Goal: Task Accomplishment & Management: Use online tool/utility

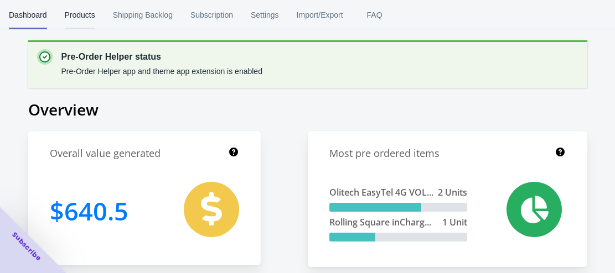
click at [80, 17] on span "Products" at bounding box center [80, 15] width 30 height 29
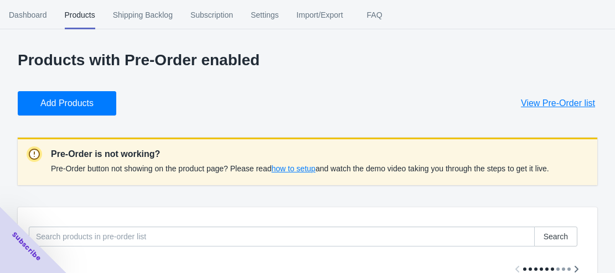
click at [71, 104] on span "Add Products" at bounding box center [66, 103] width 53 height 11
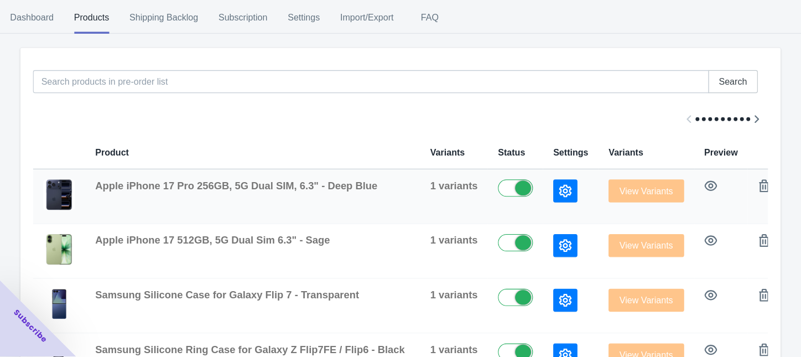
scroll to position [137, 0]
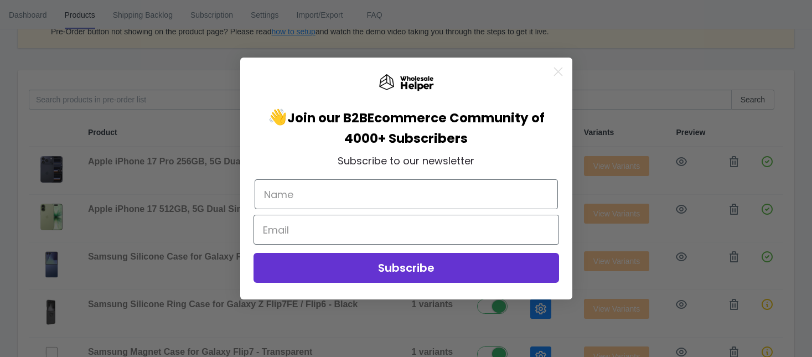
click at [554, 72] on circle "Close dialog" at bounding box center [557, 72] width 18 height 18
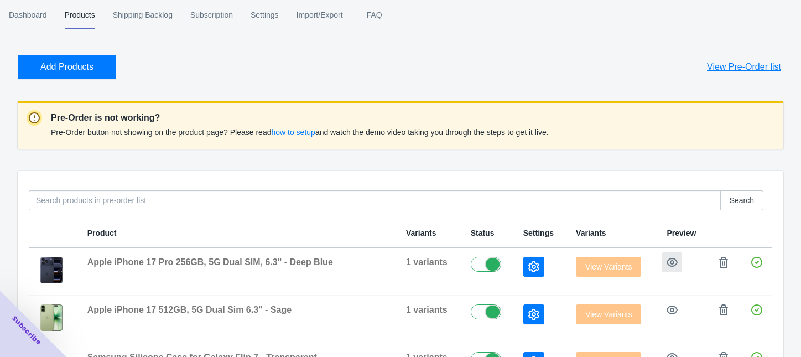
scroll to position [34, 0]
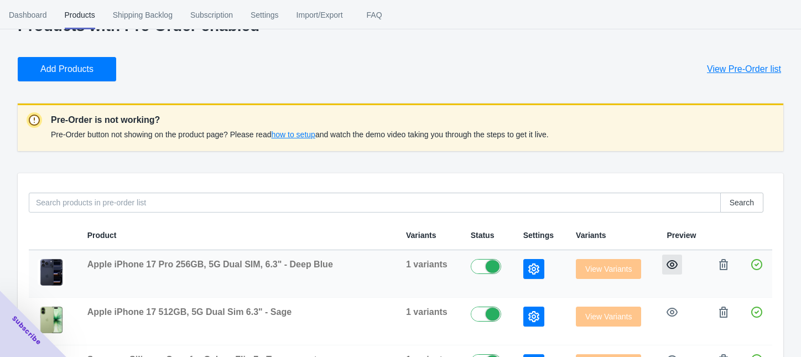
click at [622, 259] on icon "button" at bounding box center [672, 264] width 11 height 11
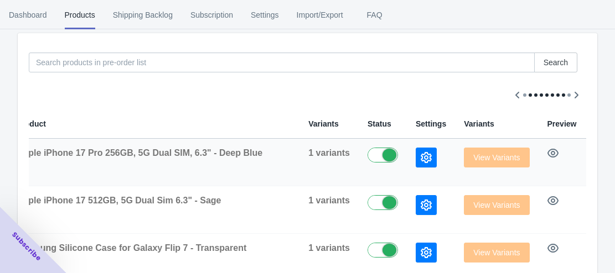
scroll to position [0, 95]
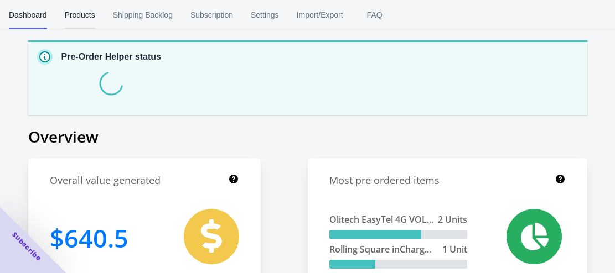
click at [75, 13] on span "Products" at bounding box center [80, 15] width 30 height 29
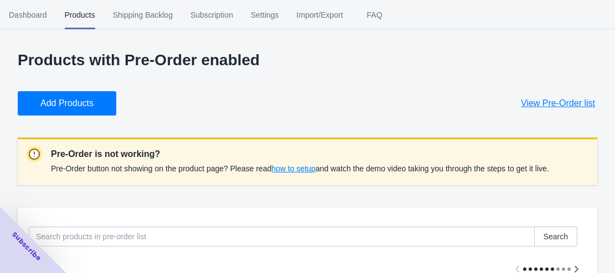
click at [76, 103] on span "Add Products" at bounding box center [66, 103] width 53 height 11
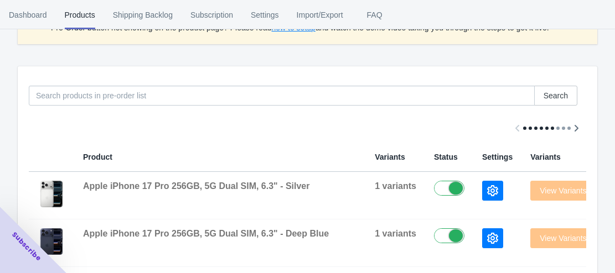
scroll to position [111, 0]
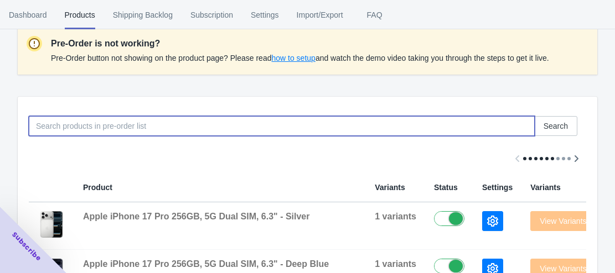
click at [137, 124] on input at bounding box center [282, 126] width 506 height 20
paste input "Apple iPhone 17 Pro 256GB, 5G Dual SIM, 6.3" - Silver"
type input "Apple iPhone 17 Pro 256GB, 5G Dual SIM, 6.3" - Silver"
click at [553, 122] on span "Search" at bounding box center [555, 126] width 24 height 9
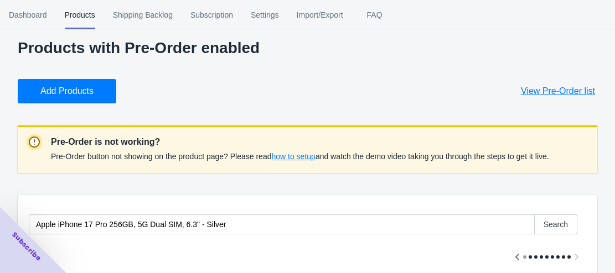
scroll to position [0, 0]
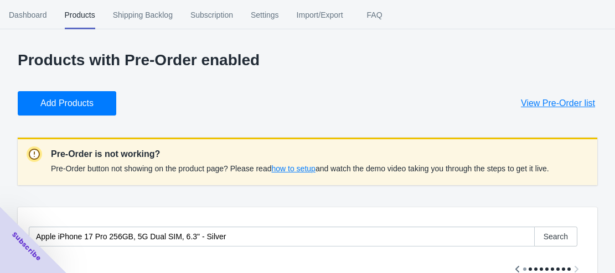
click at [55, 109] on button "Add Products" at bounding box center [67, 103] width 98 height 24
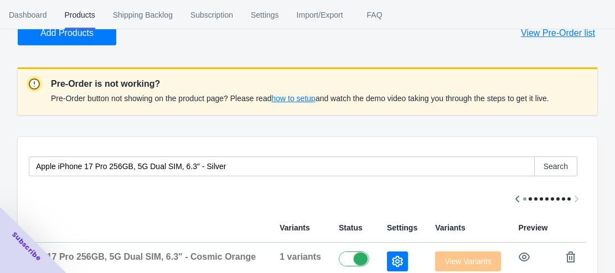
scroll to position [25, 0]
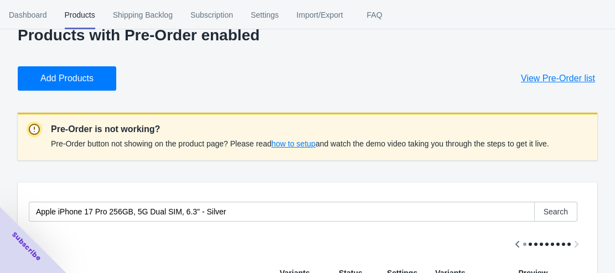
click at [76, 84] on span "Add Products" at bounding box center [66, 78] width 53 height 11
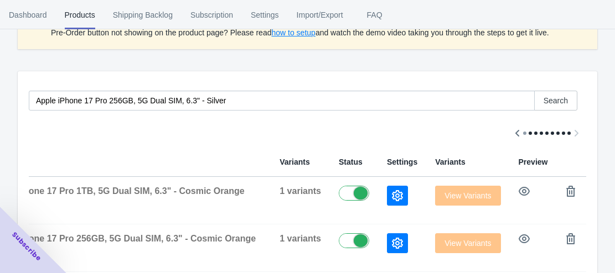
scroll to position [0, 0]
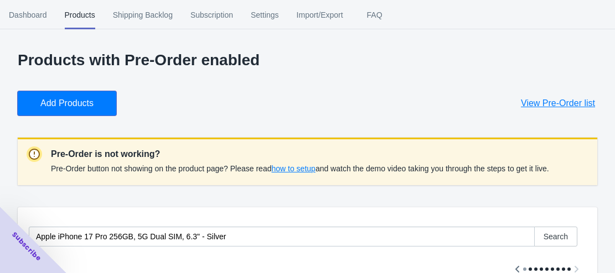
click at [86, 101] on span "Add Products" at bounding box center [66, 103] width 53 height 11
click at [69, 100] on span "Add Products" at bounding box center [66, 103] width 53 height 11
click at [91, 103] on span "Add Products" at bounding box center [66, 103] width 53 height 11
click at [71, 103] on span "Add Products" at bounding box center [66, 103] width 53 height 11
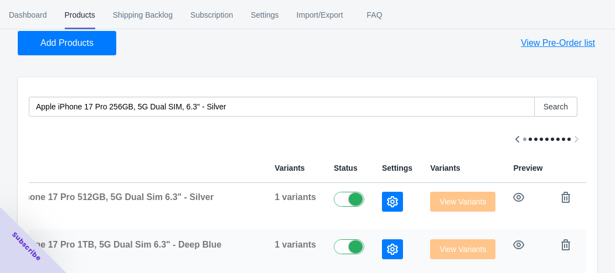
scroll to position [111, 0]
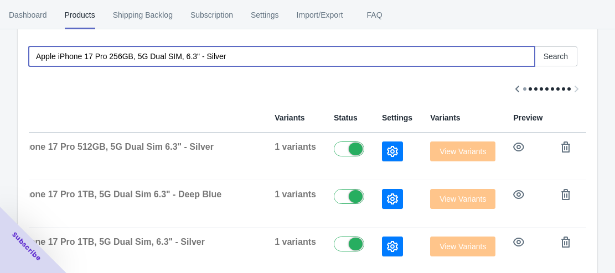
click at [169, 60] on input "Apple iPhone 17 Pro 256GB, 5G Dual SIM, 6.3" - Silver" at bounding box center [282, 56] width 506 height 20
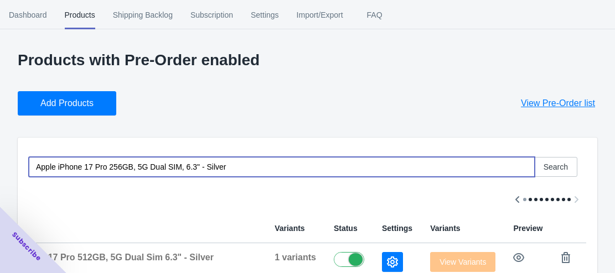
click at [96, 110] on button "Add Products" at bounding box center [67, 103] width 98 height 24
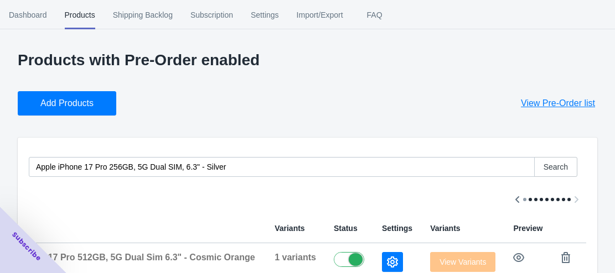
click at [66, 108] on span "Add Products" at bounding box center [66, 103] width 53 height 11
click at [84, 107] on span "Add Products" at bounding box center [66, 103] width 53 height 11
click at [50, 107] on span "Add Products" at bounding box center [66, 103] width 53 height 11
click at [76, 111] on button "Add Products" at bounding box center [67, 103] width 98 height 24
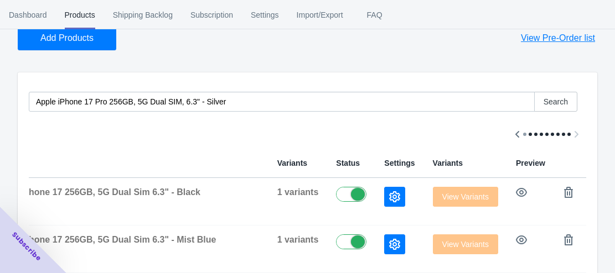
scroll to position [166, 0]
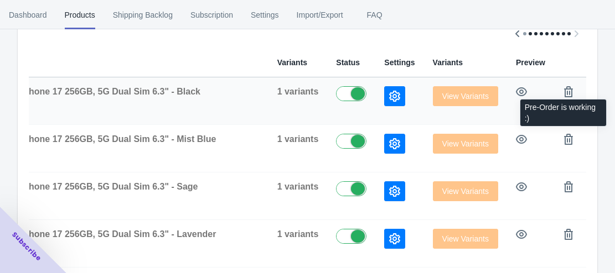
click at [591, 89] on icon at bounding box center [596, 91] width 11 height 11
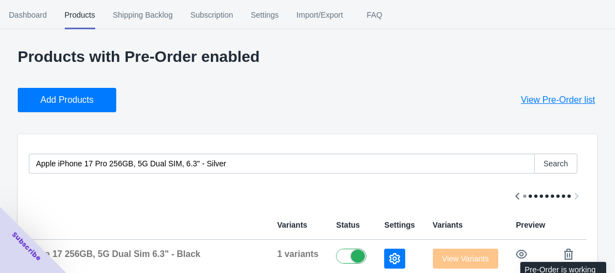
scroll to position [0, 0]
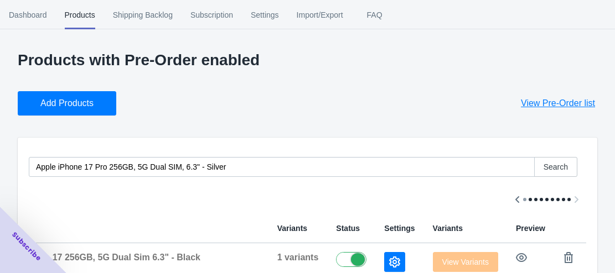
click at [61, 107] on span "Add Products" at bounding box center [66, 103] width 53 height 11
click at [86, 105] on span "Add Products" at bounding box center [66, 103] width 53 height 11
click at [90, 106] on span "Add Products" at bounding box center [66, 103] width 53 height 11
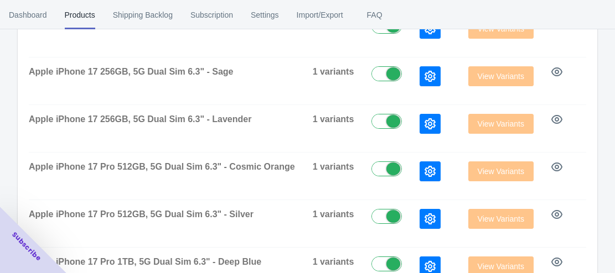
scroll to position [518, 0]
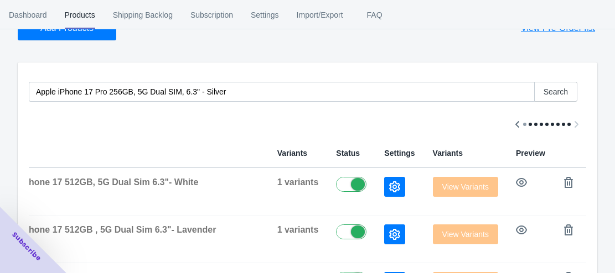
scroll to position [0, 0]
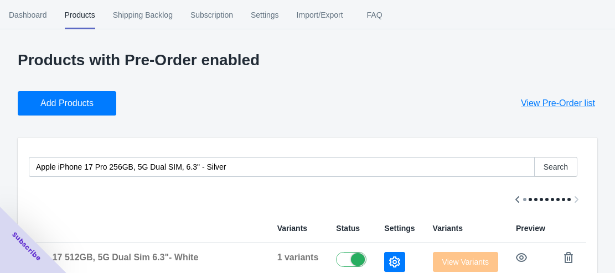
click at [82, 103] on span "Add Products" at bounding box center [66, 103] width 53 height 11
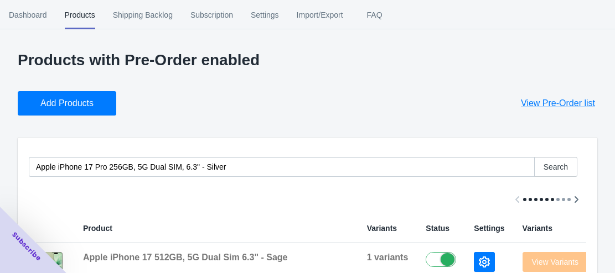
click at [67, 97] on button "Add Products" at bounding box center [67, 103] width 98 height 24
click at [95, 110] on button "Add Products" at bounding box center [67, 103] width 98 height 24
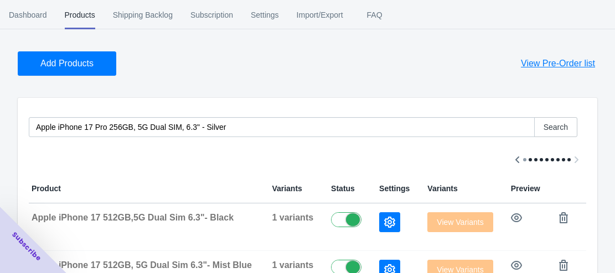
scroll to position [20, 0]
